Goal: Task Accomplishment & Management: Manage account settings

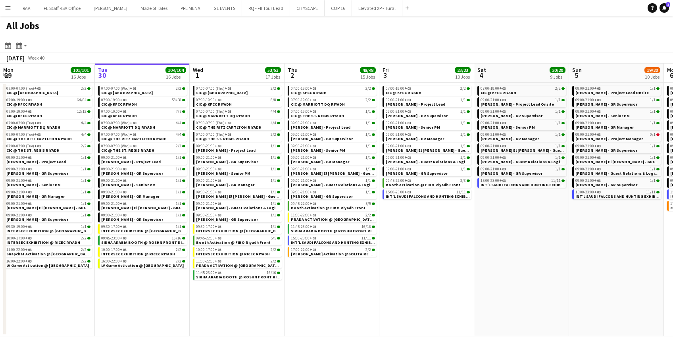
click at [6, 6] on app-icon "Menu" at bounding box center [8, 8] width 6 height 6
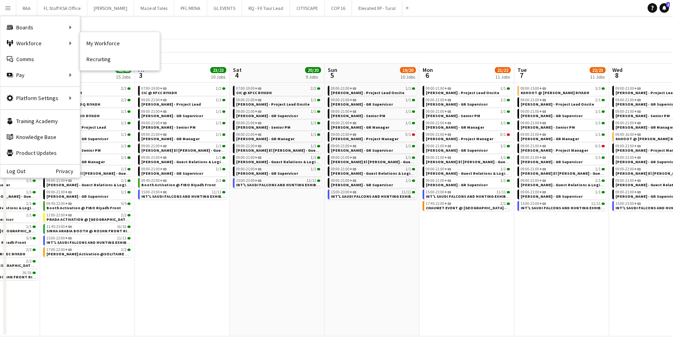
click at [110, 49] on link "My Workforce" at bounding box center [119, 43] width 79 height 16
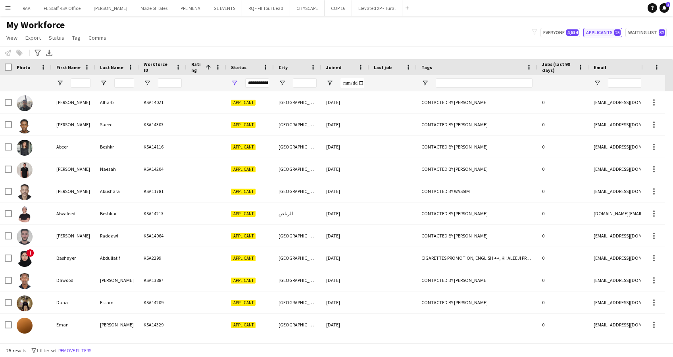
click at [594, 36] on button "Applicants 25" at bounding box center [602, 33] width 39 height 10
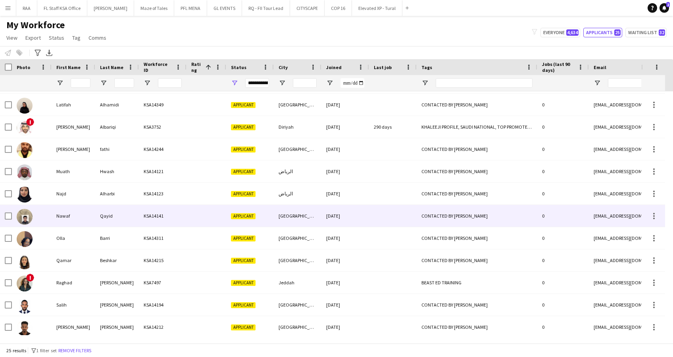
scroll to position [312, 0]
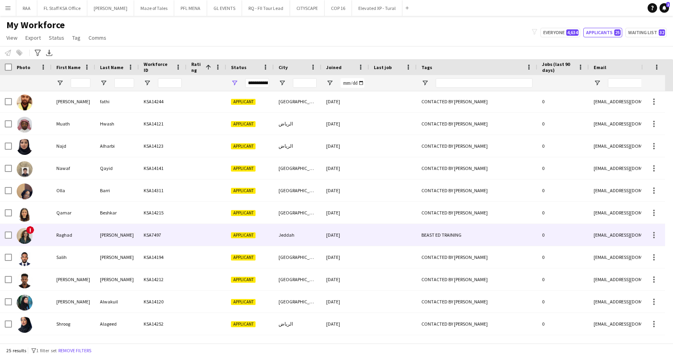
click at [394, 231] on div at bounding box center [393, 235] width 48 height 22
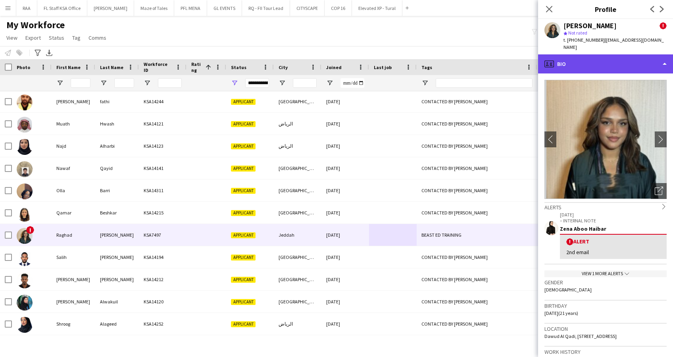
click at [631, 59] on div "profile Bio" at bounding box center [605, 63] width 135 height 19
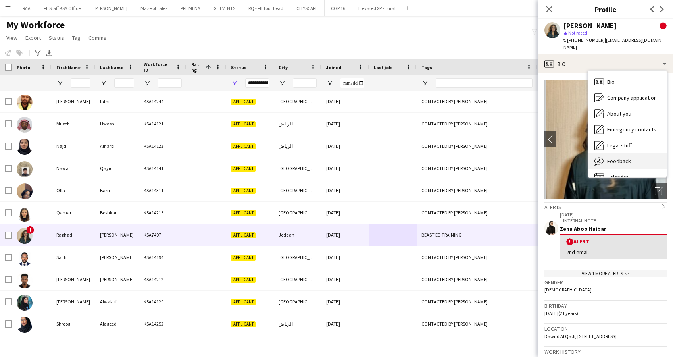
click at [626, 159] on span "Feedback" at bounding box center [619, 161] width 24 height 7
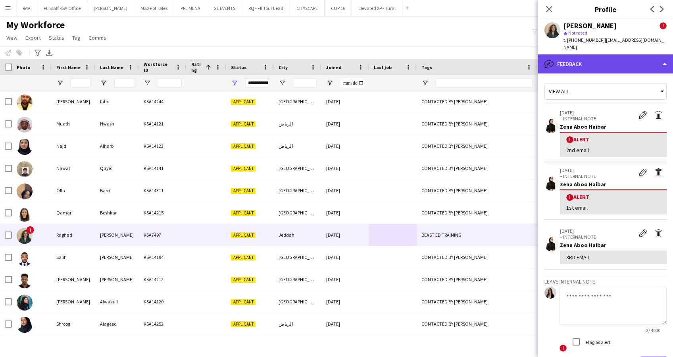
click at [611, 61] on div "bubble-pencil Feedback" at bounding box center [605, 63] width 135 height 19
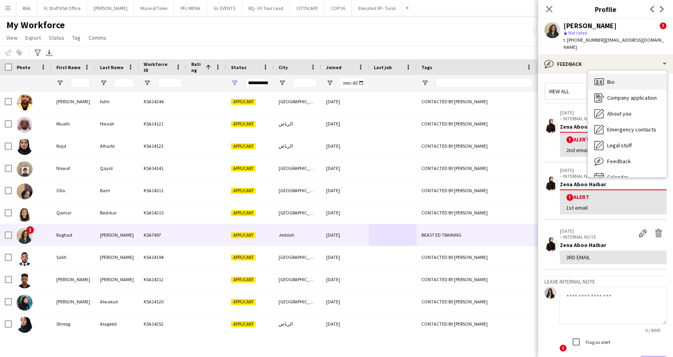
click at [613, 79] on span "Bio" at bounding box center [611, 81] width 8 height 7
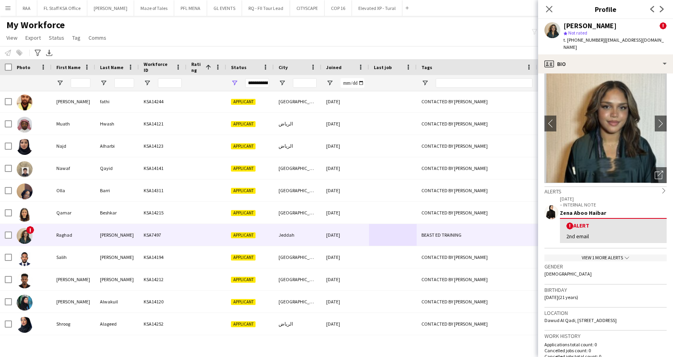
scroll to position [0, 0]
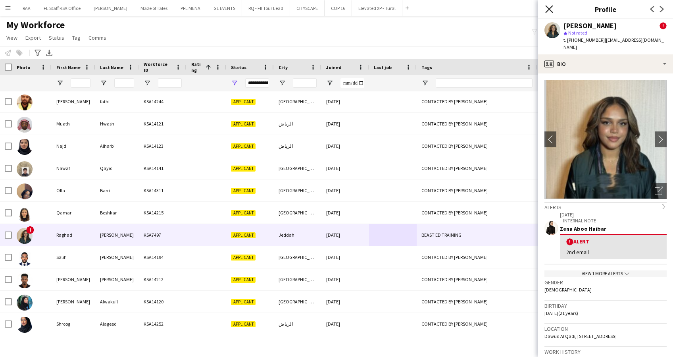
click at [549, 6] on icon "Close pop-in" at bounding box center [549, 9] width 8 height 8
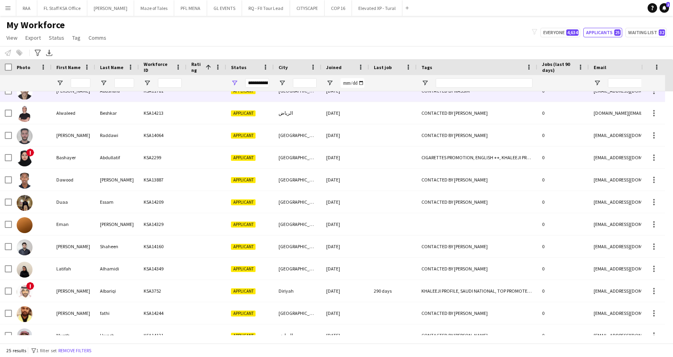
scroll to position [56, 0]
